Goal: Transaction & Acquisition: Purchase product/service

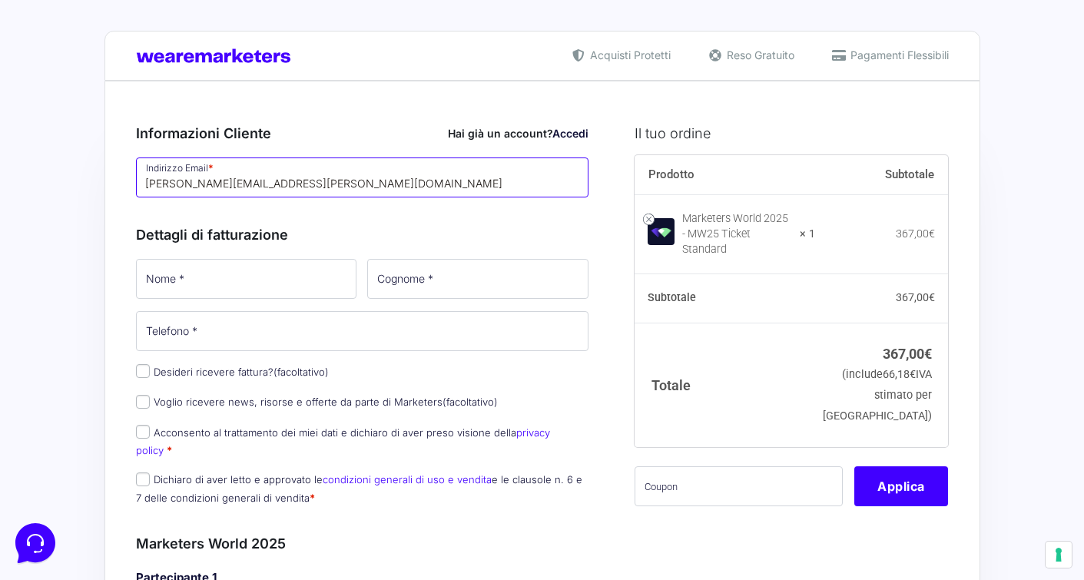
click at [271, 164] on input "[PERSON_NAME][EMAIL_ADDRESS][PERSON_NAME][DOMAIN_NAME]" at bounding box center [362, 178] width 453 height 40
drag, startPoint x: 271, startPoint y: 182, endPoint x: 112, endPoint y: 181, distance: 159.0
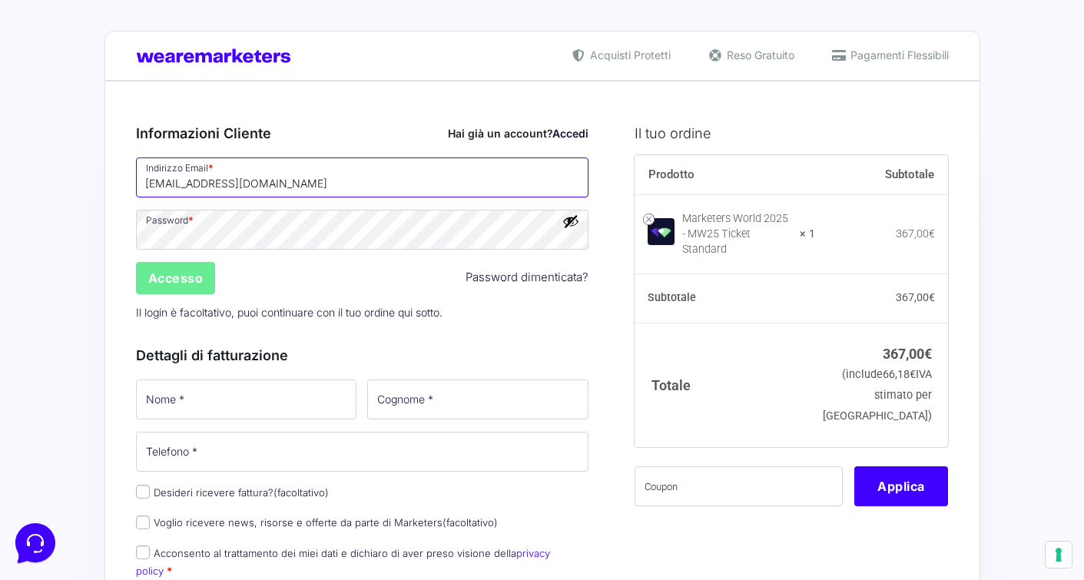
type input "[EMAIL_ADDRESS][DOMAIN_NAME]"
click at [302, 134] on h3 "Informazioni Cliente Hai già un account? Accedi" at bounding box center [362, 133] width 453 height 21
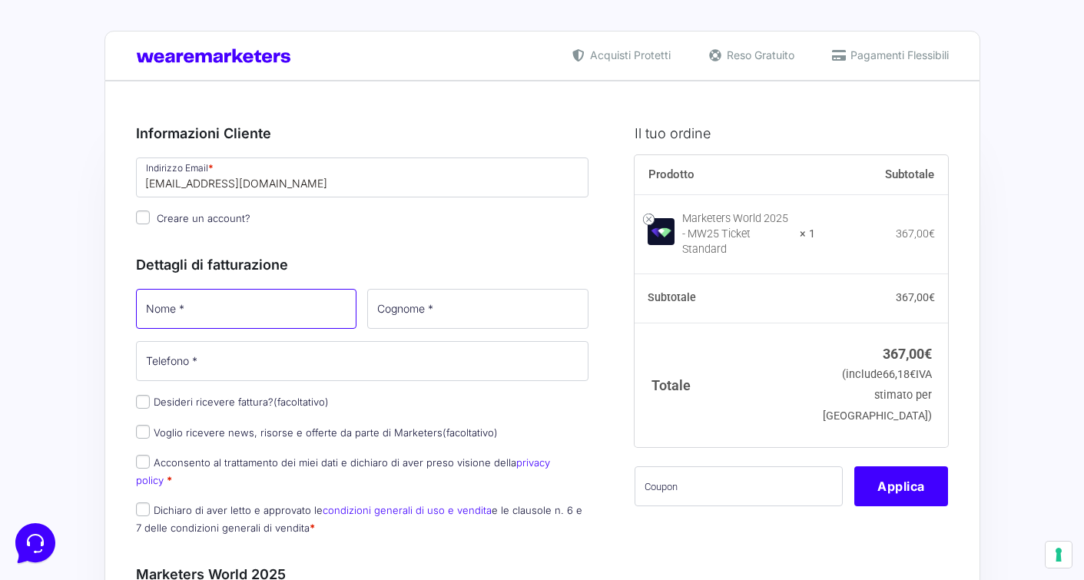
click at [206, 311] on input "Nome *" at bounding box center [246, 309] width 221 height 40
type input "i"
type input "[PERSON_NAME]"
click at [449, 306] on input "Cognome *" at bounding box center [477, 309] width 221 height 40
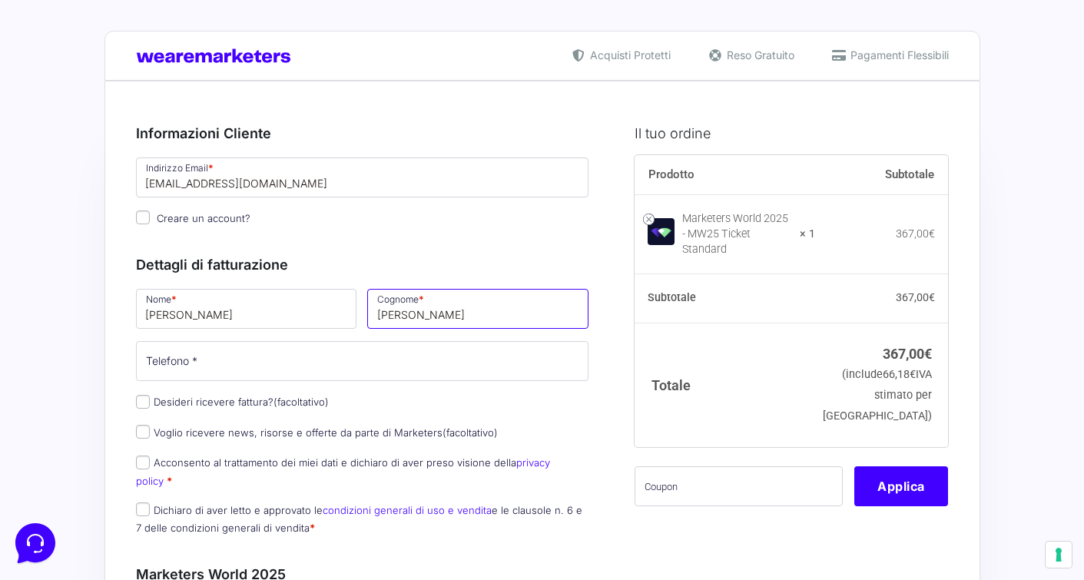
type input "[PERSON_NAME]"
click at [360, 356] on input "Telefono *" at bounding box center [362, 361] width 453 height 40
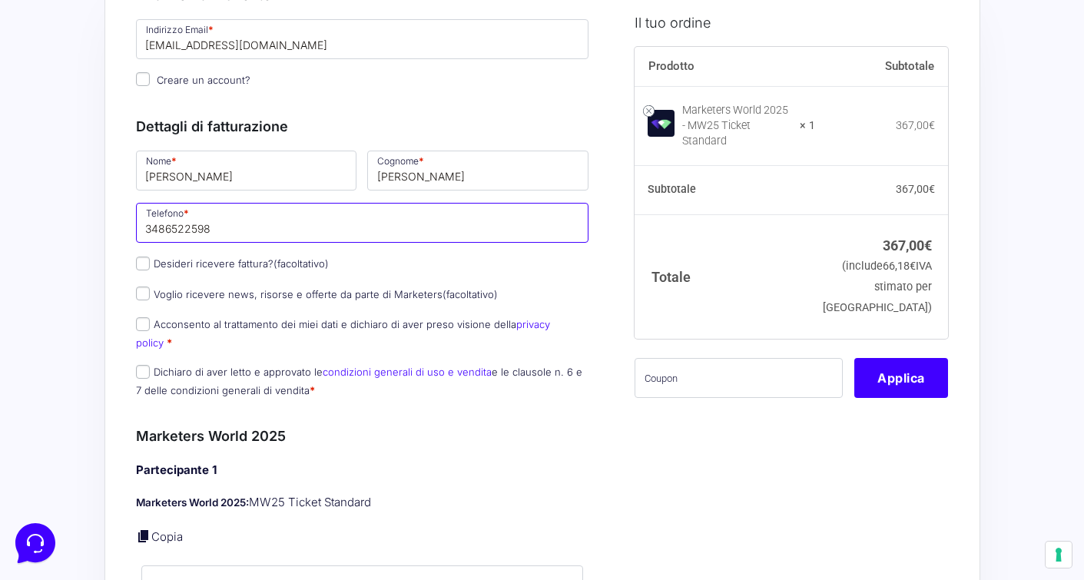
scroll to position [141, 0]
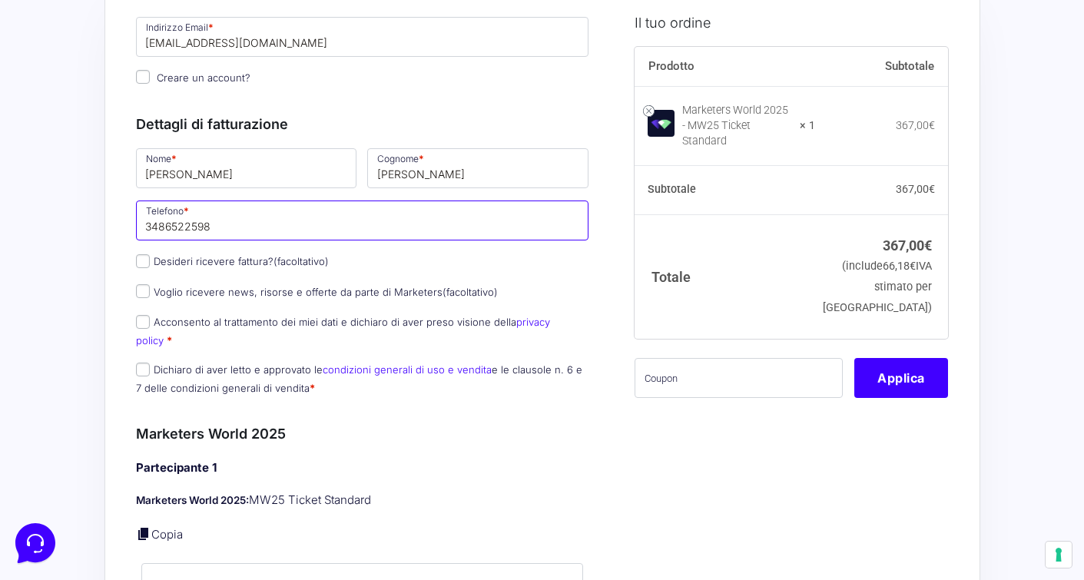
type input "3486522598"
click at [148, 327] on input "Acconsento al trattamento dei miei dati e dichiaro di aver preso visione della …" at bounding box center [143, 322] width 14 height 14
checkbox input "true"
click at [141, 363] on input "Dichiaro di aver letto e approvato le condizioni generali di uso e vendita e le…" at bounding box center [143, 370] width 14 height 14
checkbox input "true"
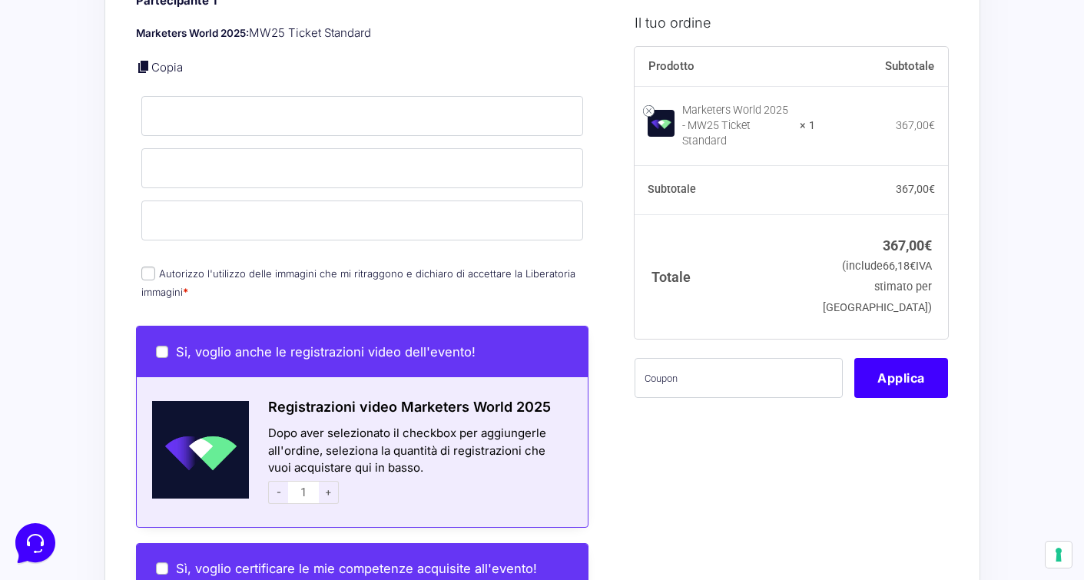
scroll to position [612, 0]
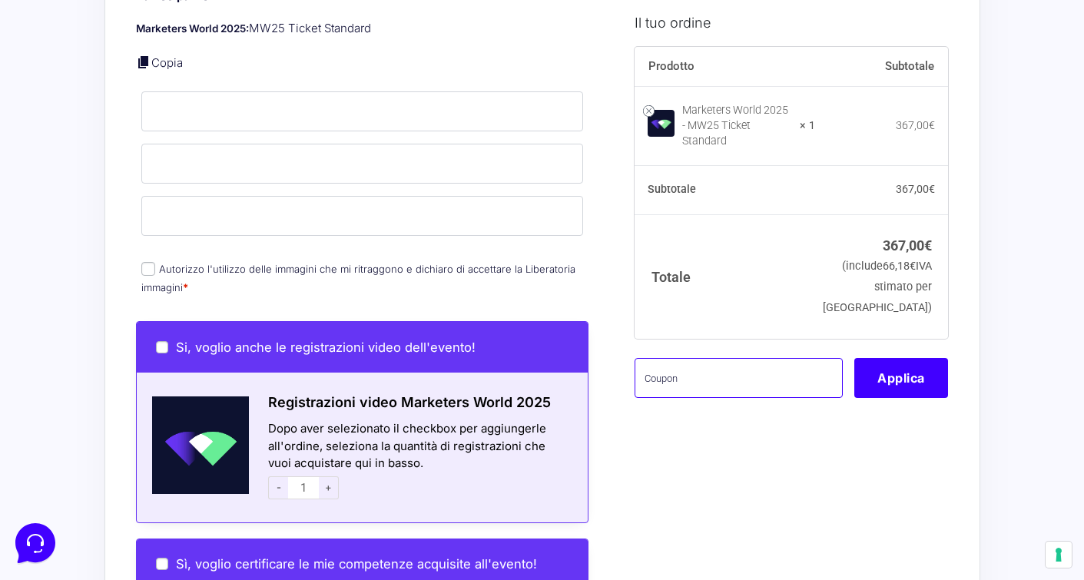
click at [681, 366] on input "text" at bounding box center [739, 377] width 208 height 40
paste input "MRK100OFFMWTEST"
type input "MRK100OFFMWTEST"
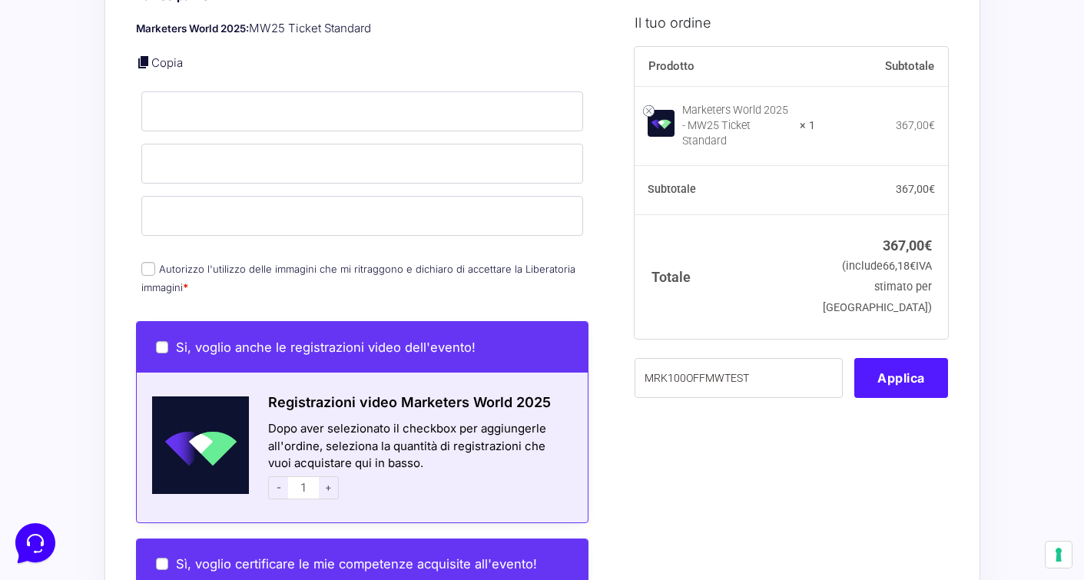
click at [883, 370] on button "Applica" at bounding box center [901, 377] width 94 height 40
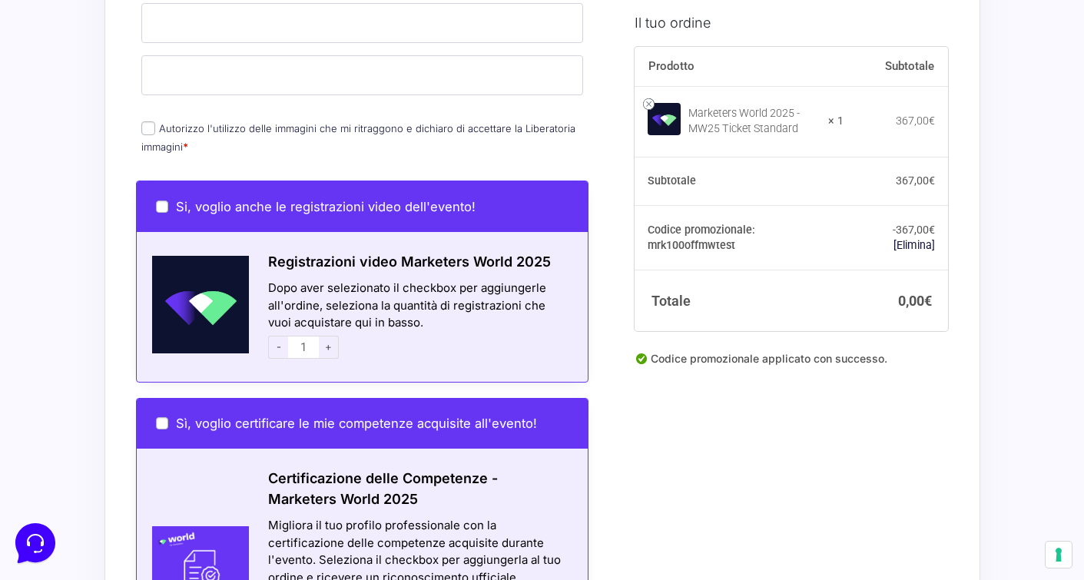
scroll to position [747, 0]
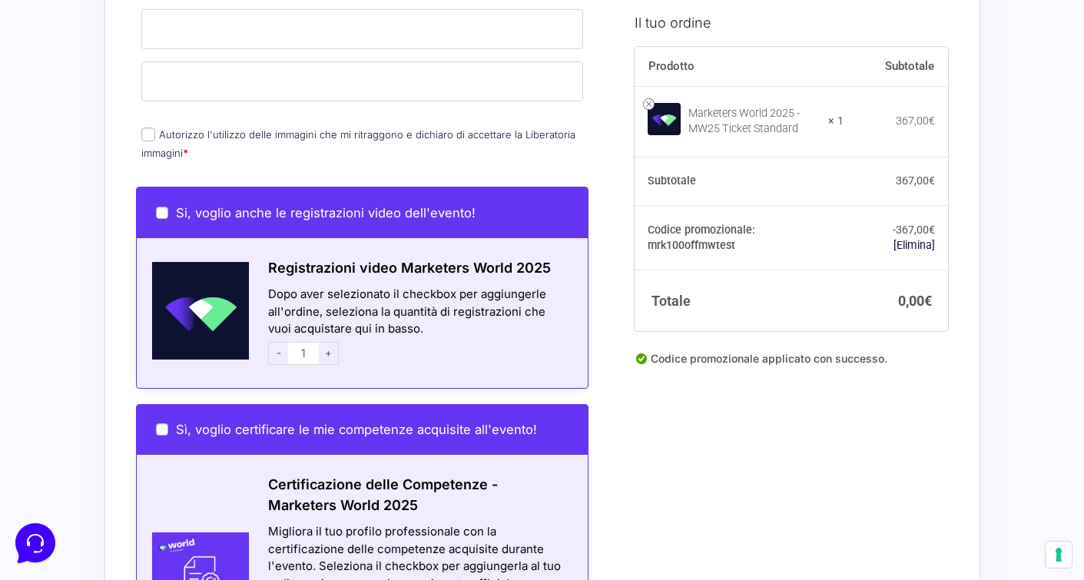
click at [149, 128] on input "Autorizzo l'utilizzo delle immagini che mi ritraggono e dichiaro di accettare l…" at bounding box center [148, 135] width 14 height 14
checkbox input "true"
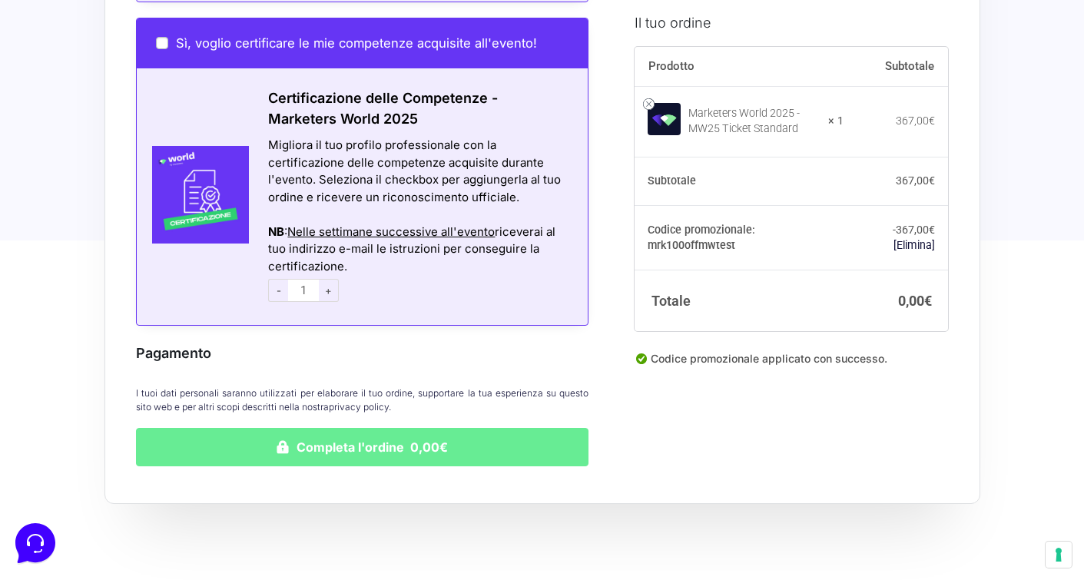
scroll to position [1220, 0]
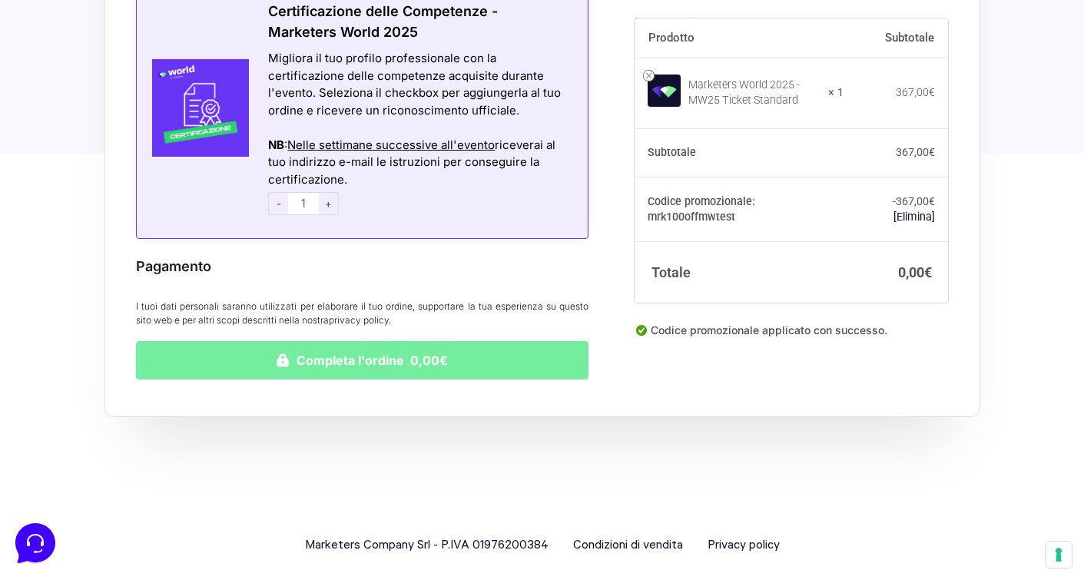
click at [370, 351] on button "Completa l'ordine 0,00€" at bounding box center [362, 360] width 453 height 38
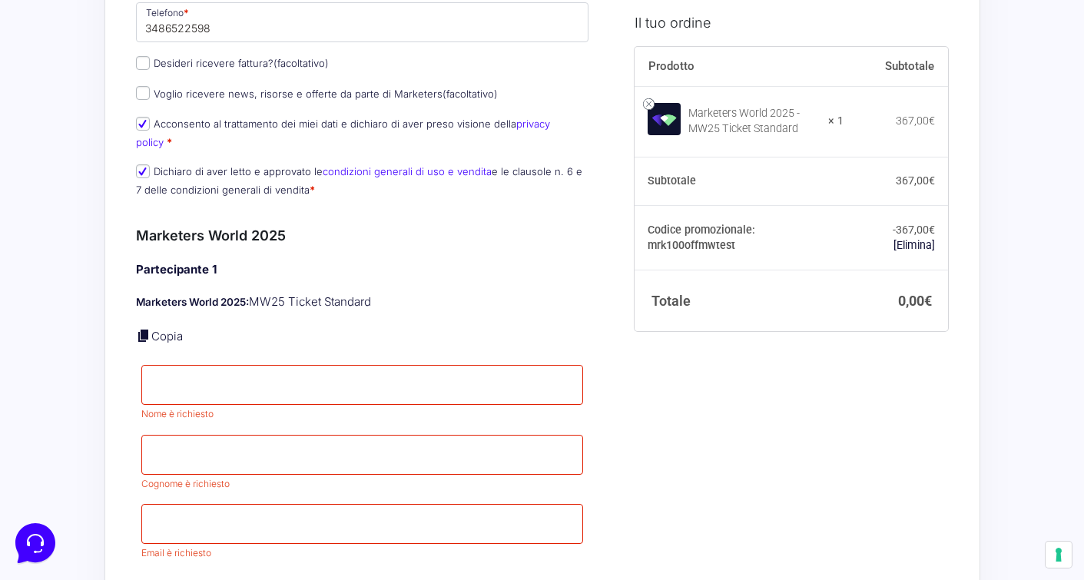
scroll to position [478, 0]
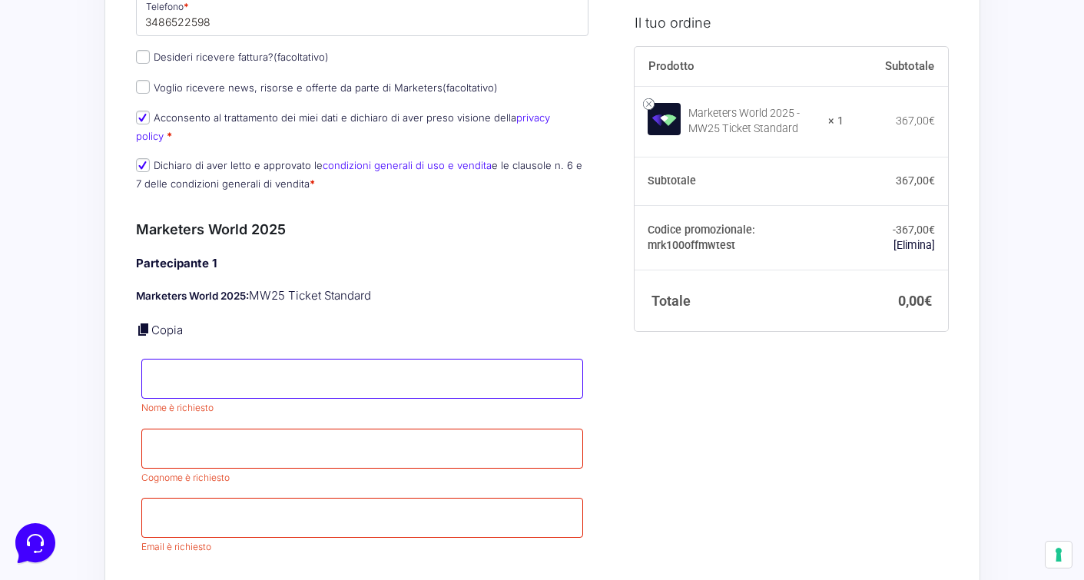
click at [205, 359] on input "Nome *" at bounding box center [362, 379] width 443 height 40
type input "[PERSON_NAME]"
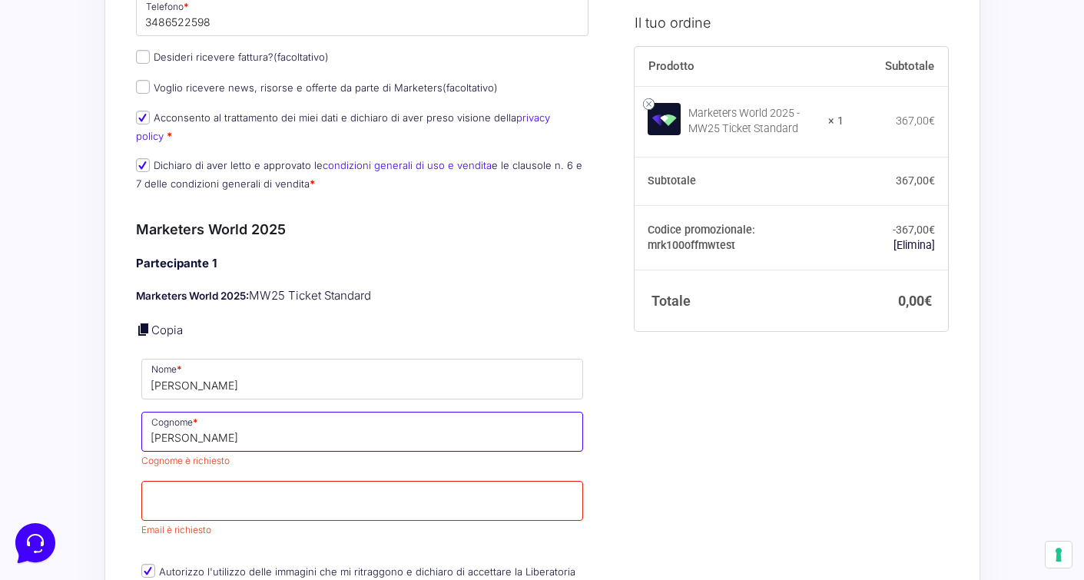
type input "[PERSON_NAME]"
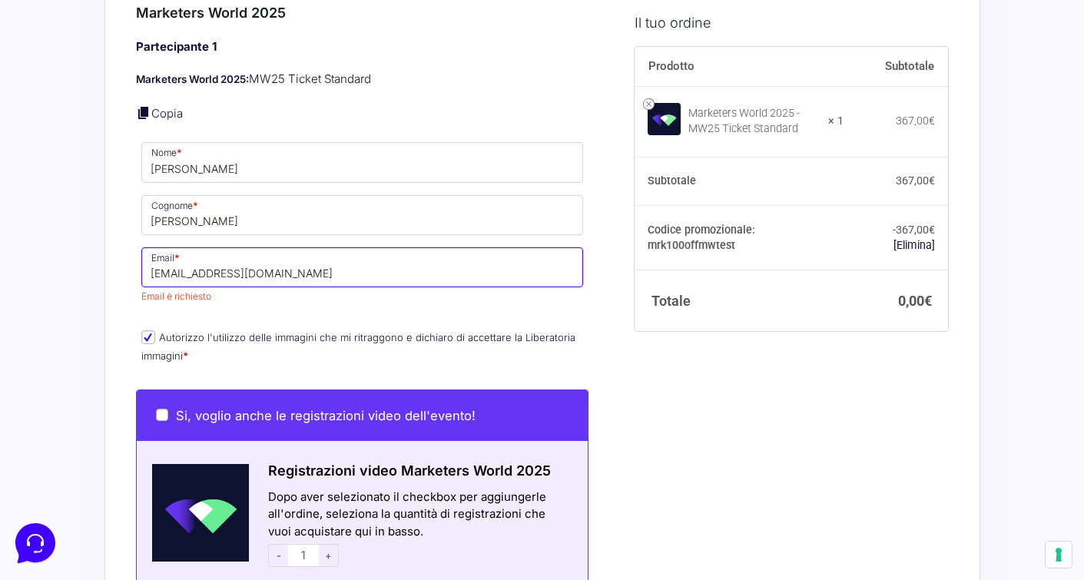
type input "[EMAIL_ADDRESS][DOMAIN_NAME]"
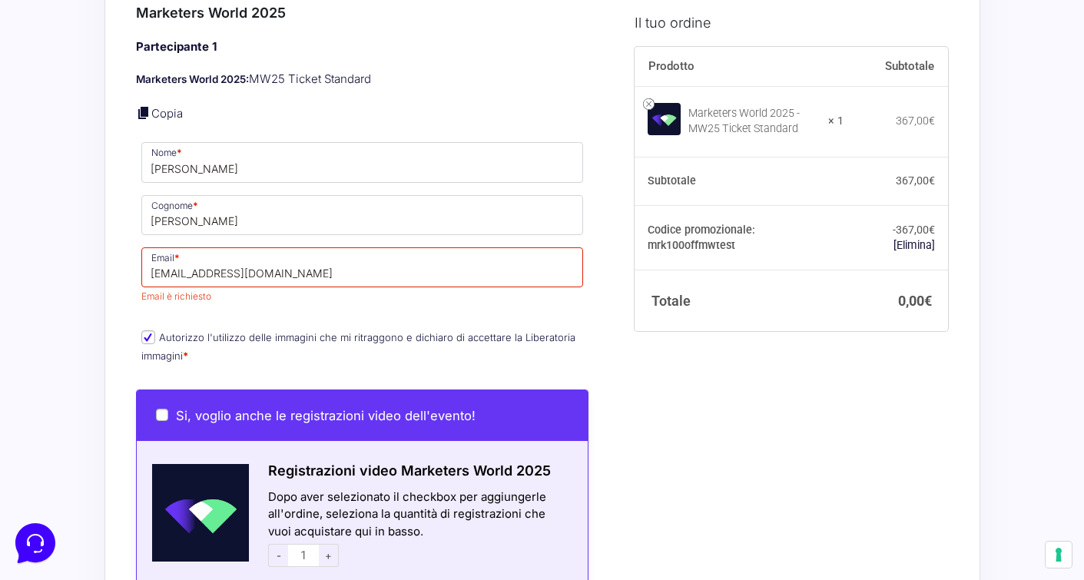
click at [281, 302] on div "Partecipante 1 Marketers World 2025: MW25 Ticket Standard Copia Nome * [PERSON_…" at bounding box center [362, 202] width 453 height 328
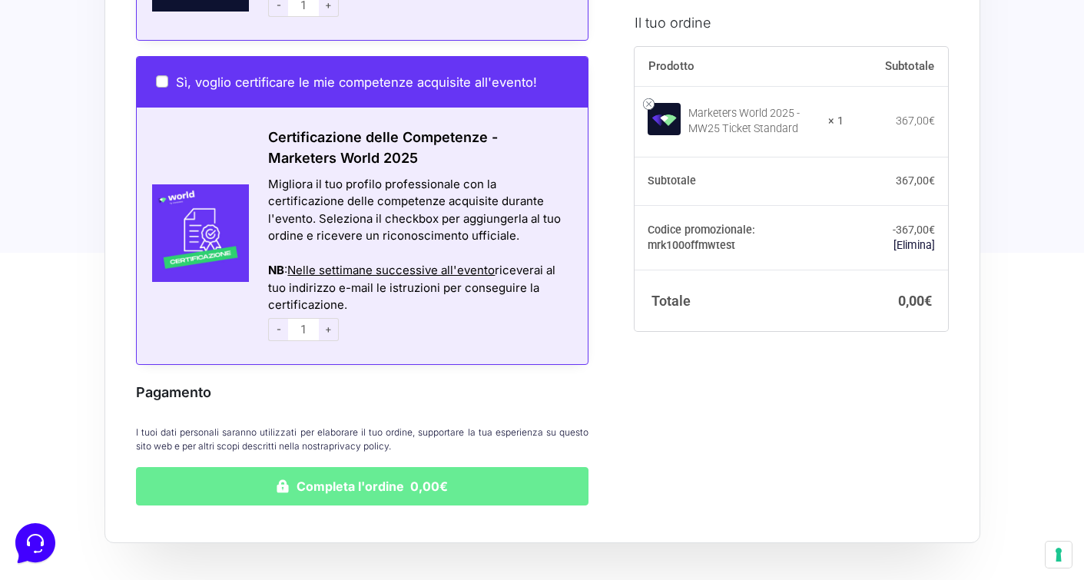
scroll to position [1292, 0]
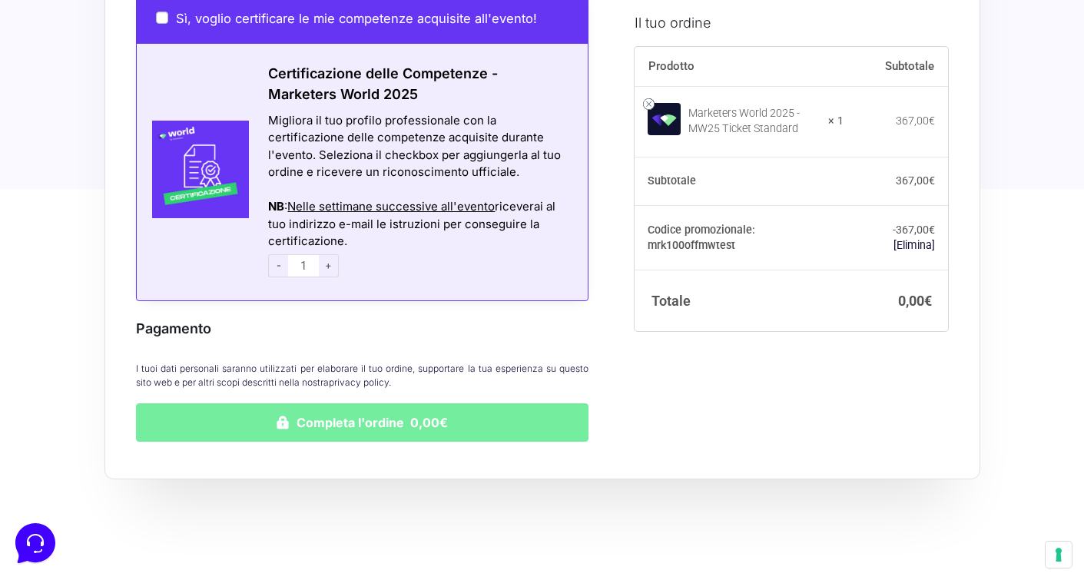
click at [255, 411] on button "Completa l'ordine 0,00€" at bounding box center [362, 422] width 453 height 38
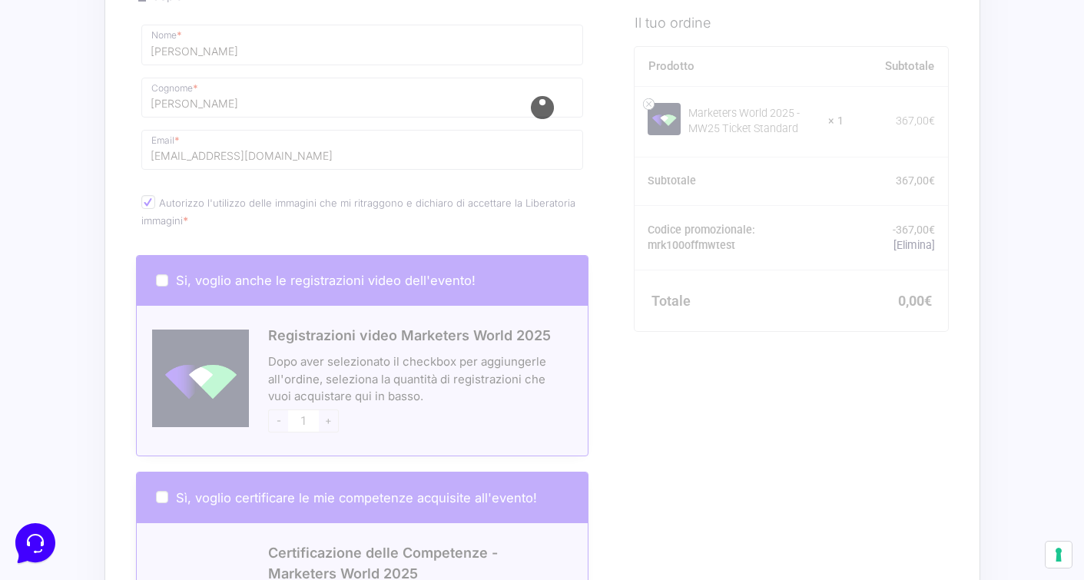
scroll to position [824, 0]
